Goal: Navigation & Orientation: Find specific page/section

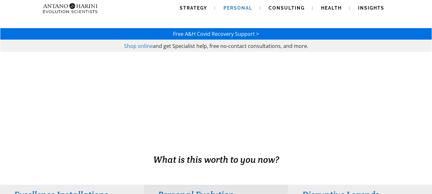
click at [236, 6] on span "Personal" at bounding box center [237, 7] width 29 height 5
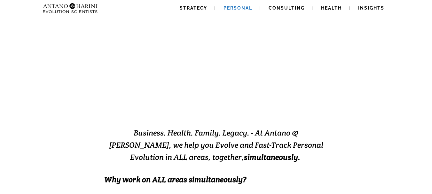
scroll to position [34, 0]
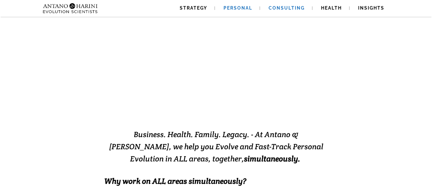
click at [285, 7] on span "Consulting" at bounding box center [286, 7] width 36 height 5
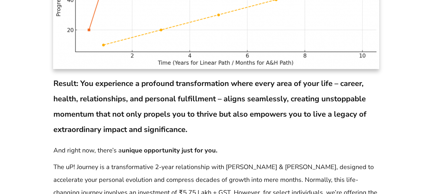
scroll to position [4500, 0]
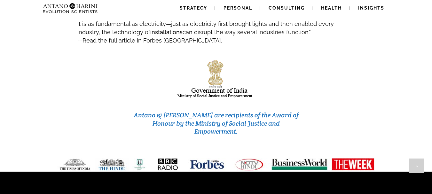
scroll to position [2786, 0]
